Goal: Task Accomplishment & Management: Manage account settings

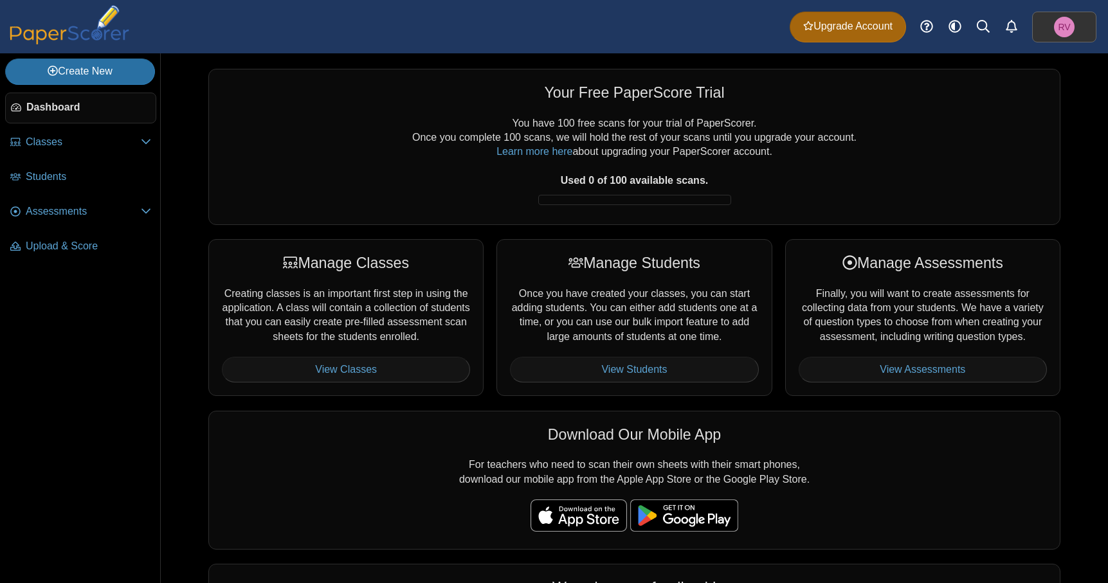
click at [1079, 20] on link "RV" at bounding box center [1064, 27] width 64 height 31
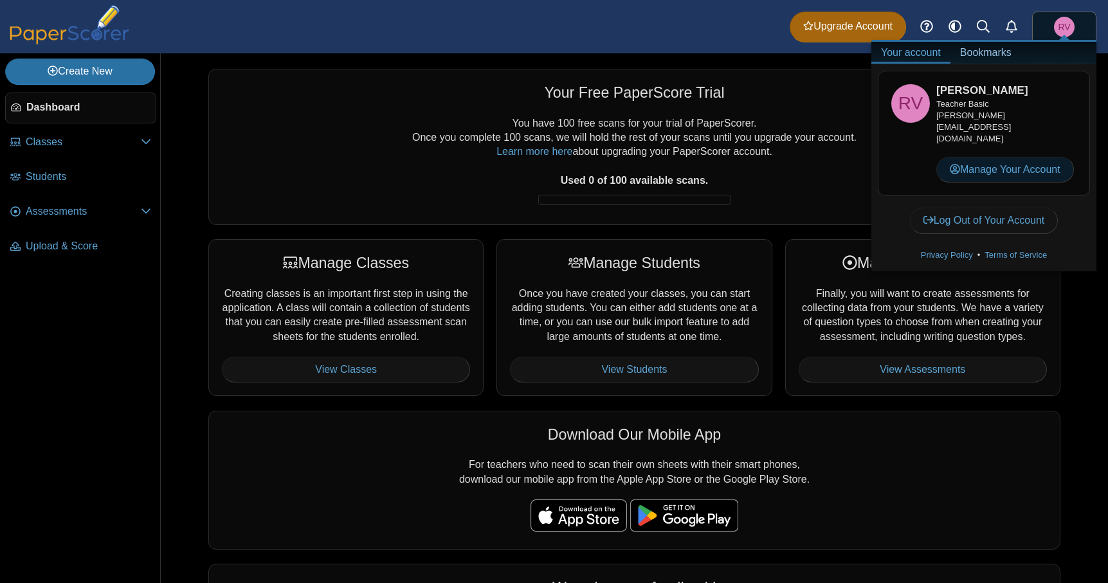
click at [1044, 157] on link "Manage Your Account" at bounding box center [1005, 170] width 138 height 26
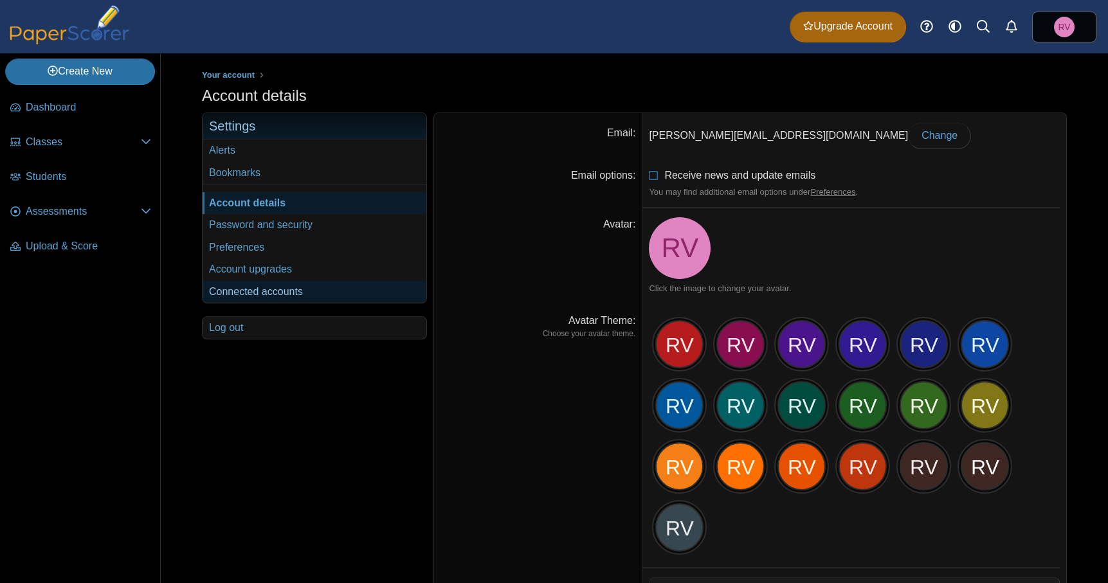
click at [319, 299] on link "Connected accounts" at bounding box center [315, 292] width 224 height 22
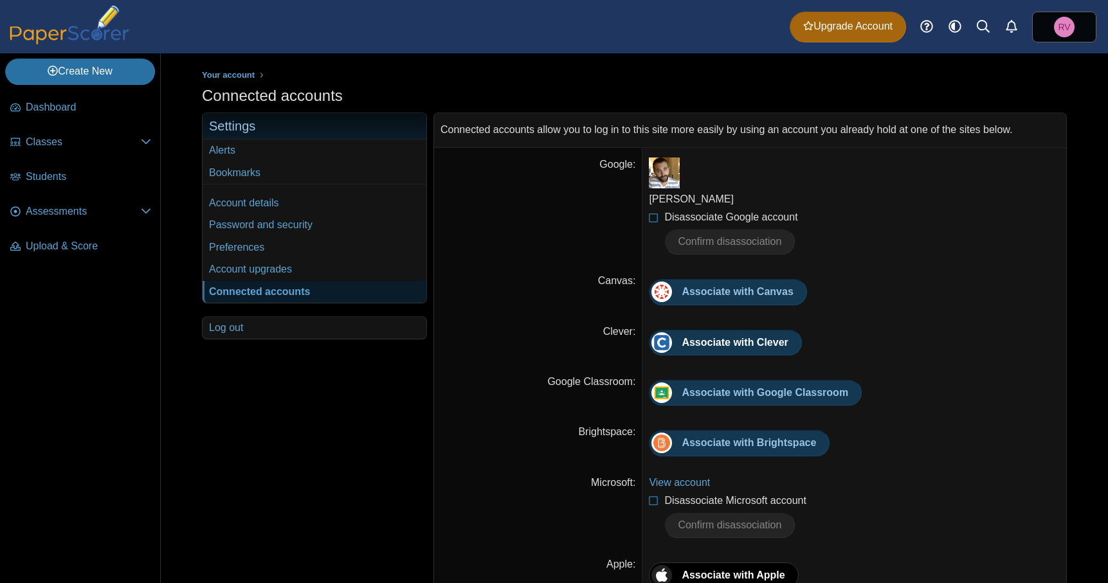
scroll to position [21, 0]
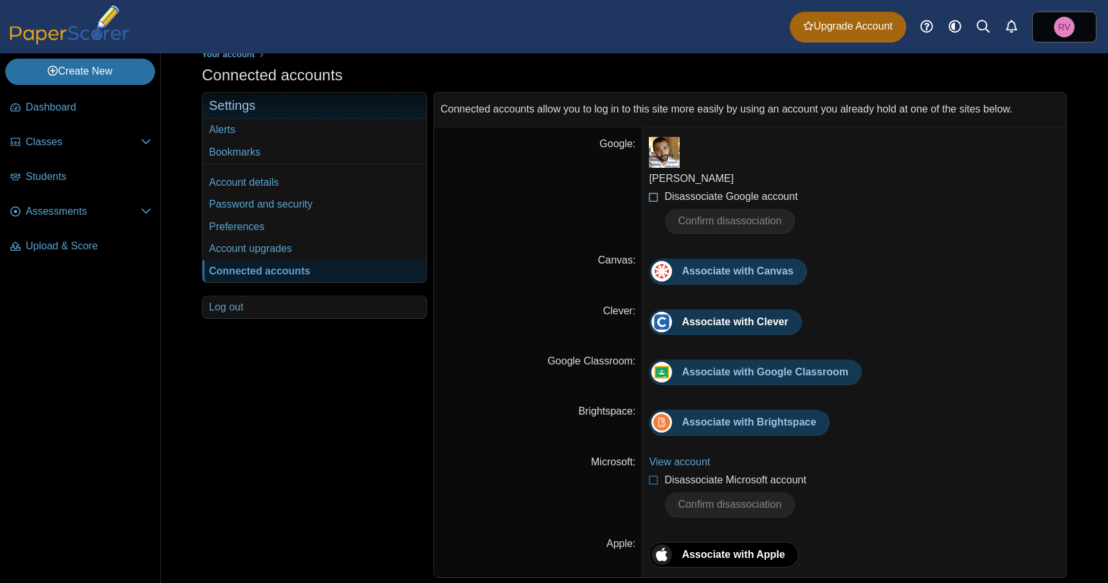
click at [655, 199] on icon at bounding box center [654, 194] width 10 height 9
click at [693, 223] on span "Confirm disassociation" at bounding box center [730, 220] width 104 height 11
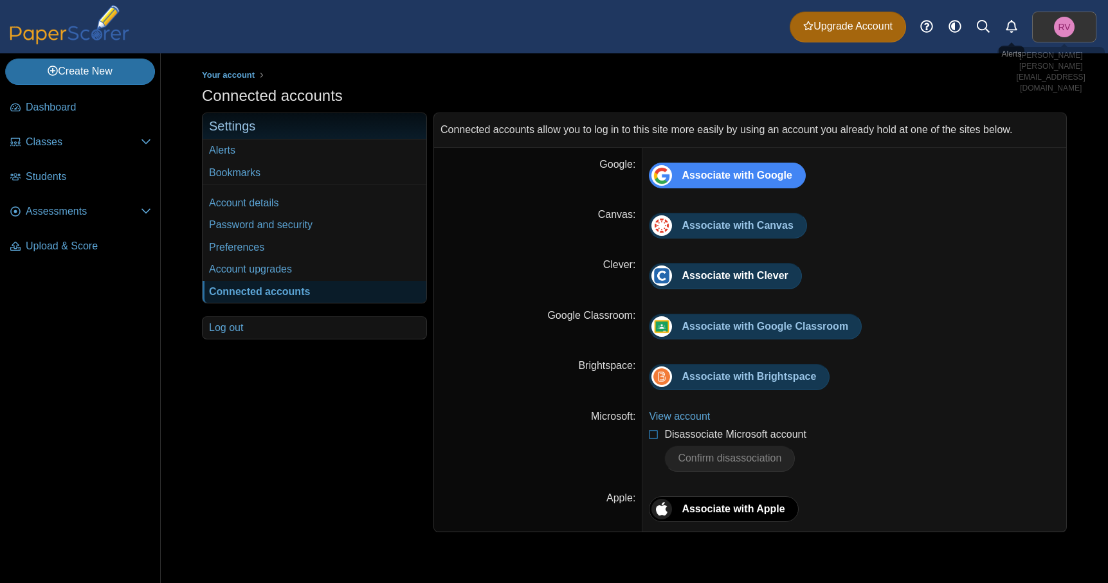
click at [1079, 38] on link "RV" at bounding box center [1064, 27] width 64 height 31
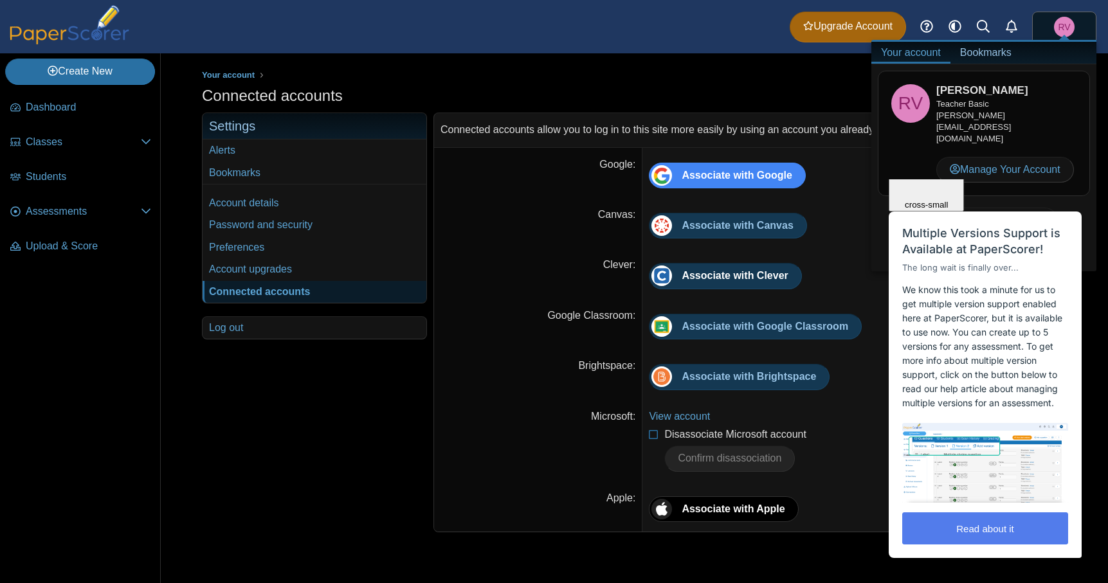
click at [987, 179] on html "Close cross-small Multiple Versions Support is Available at PaperScorer! The lo…" at bounding box center [985, 179] width 207 height 0
click at [1003, 179] on html "Close cross-small Multiple Versions Support is Available at PaperScorer! The lo…" at bounding box center [985, 179] width 207 height 0
click at [938, 133] on span "Close" at bounding box center [927, 128] width 22 height 10
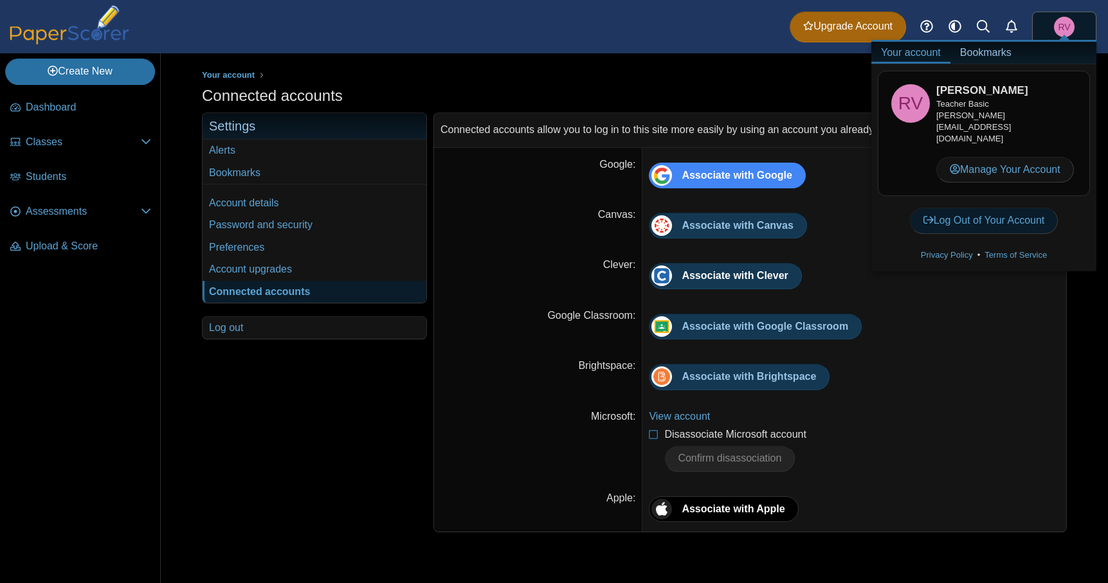
click at [1019, 208] on link "Log Out of Your Account" at bounding box center [984, 221] width 149 height 26
